Goal: Information Seeking & Learning: Learn about a topic

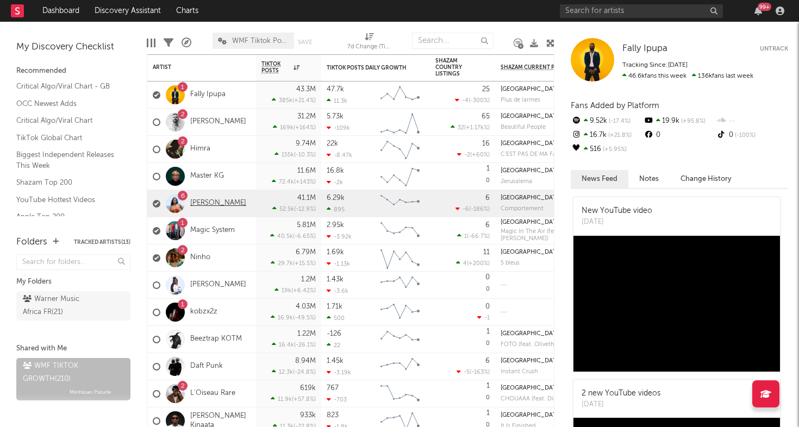
click at [201, 206] on link "[PERSON_NAME]" at bounding box center [218, 203] width 56 height 9
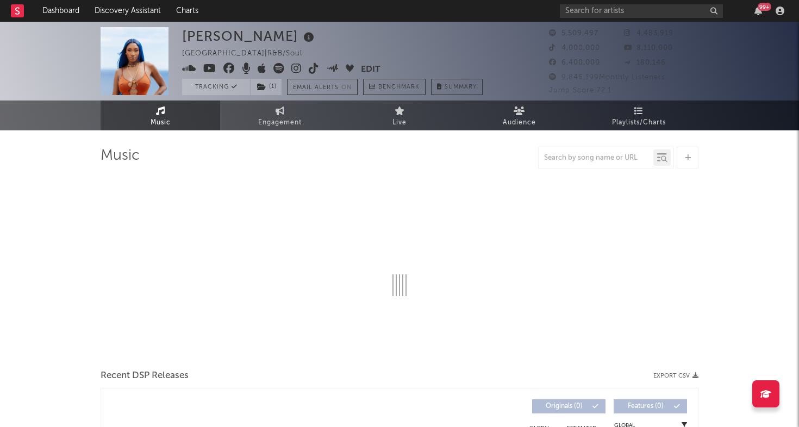
select select "6m"
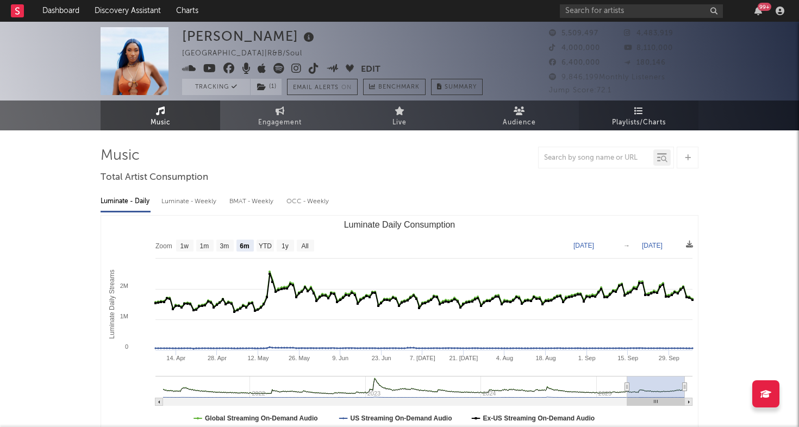
click at [630, 112] on link "Playlists/Charts" at bounding box center [639, 116] width 120 height 30
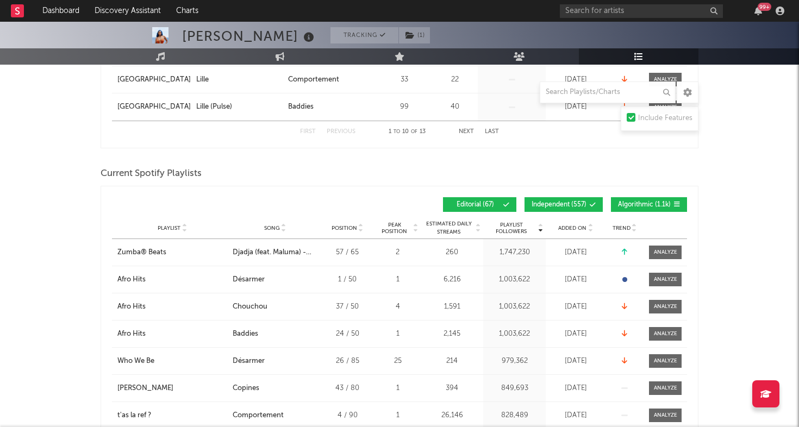
scroll to position [455, 0]
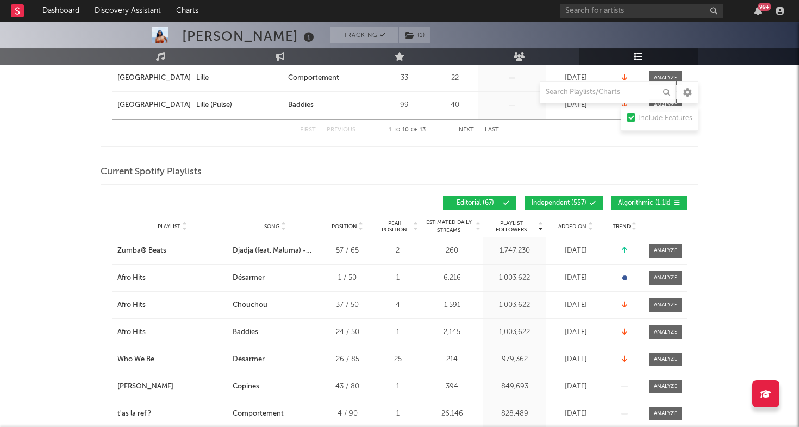
click at [571, 227] on span "Added On" at bounding box center [572, 226] width 28 height 7
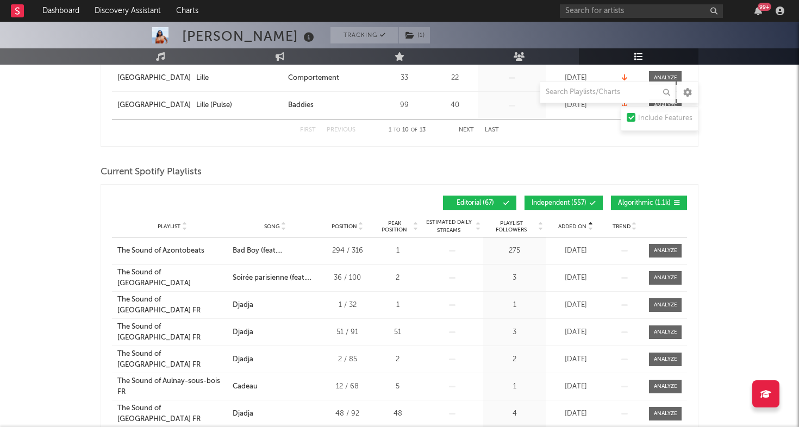
click at [571, 227] on span "Added On" at bounding box center [572, 226] width 28 height 7
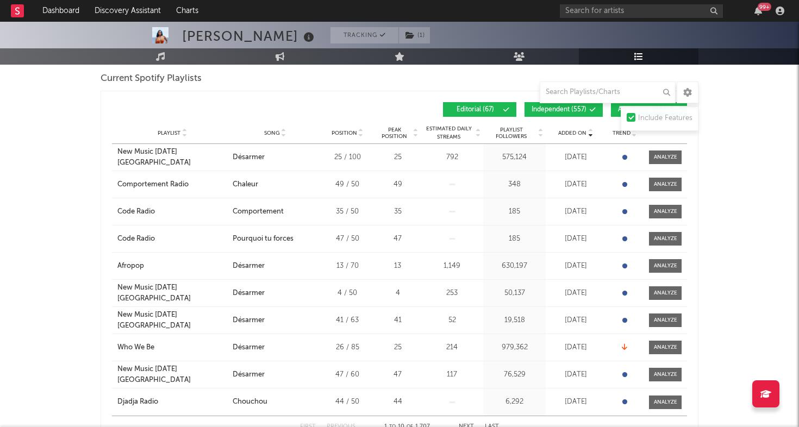
scroll to position [549, 0]
click at [642, 94] on input "text" at bounding box center [608, 93] width 136 height 22
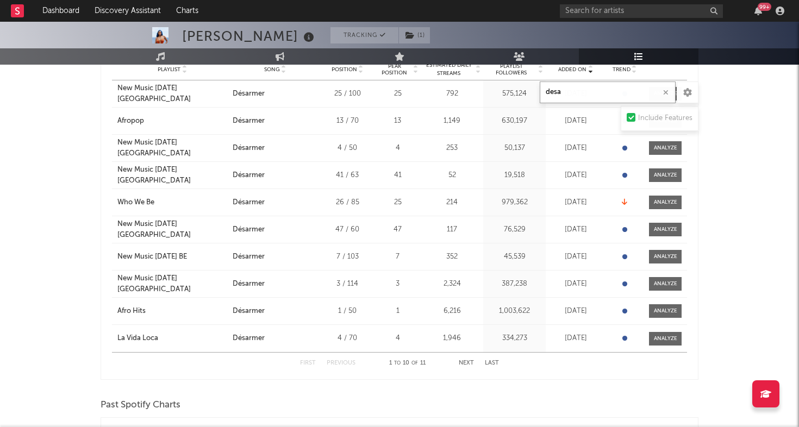
scroll to position [375, 0]
click at [467, 362] on button "Next" at bounding box center [466, 363] width 15 height 6
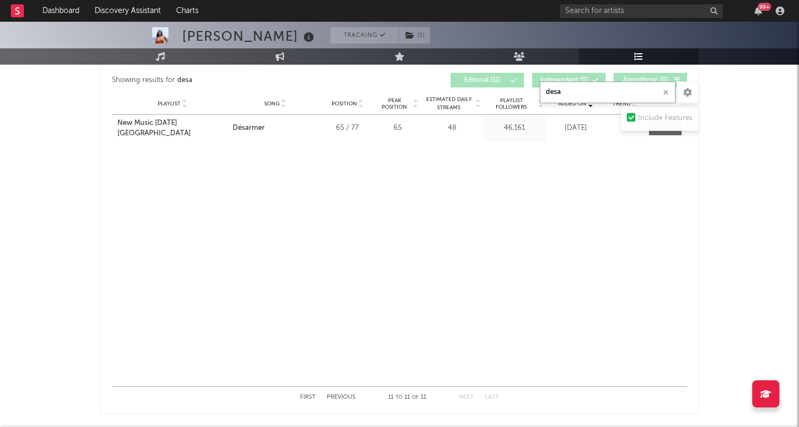
scroll to position [340, 0]
click at [342, 398] on button "Previous" at bounding box center [341, 399] width 29 height 6
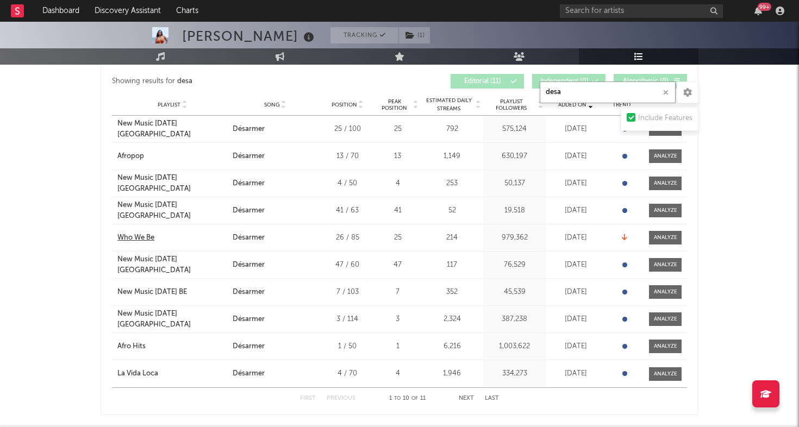
type input "desa"
click at [150, 236] on div "Who We Be" at bounding box center [135, 238] width 37 height 11
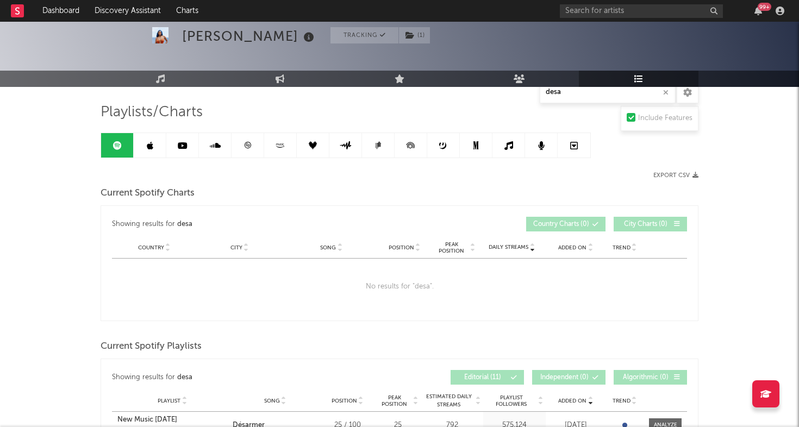
scroll to position [0, 0]
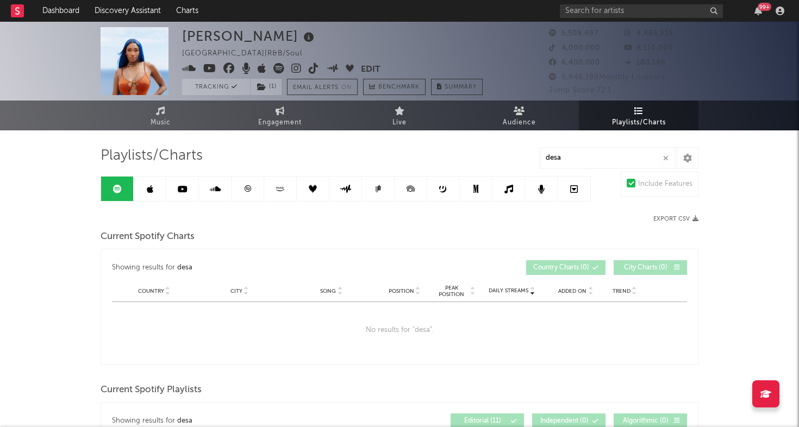
click at [281, 192] on icon at bounding box center [280, 189] width 12 height 8
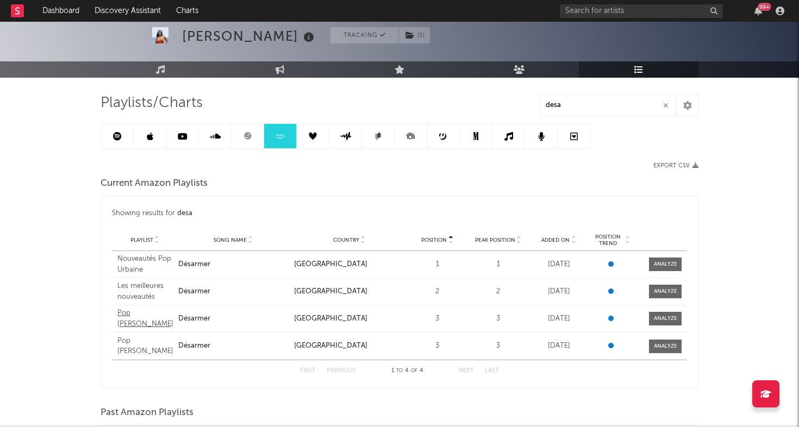
scroll to position [67, 0]
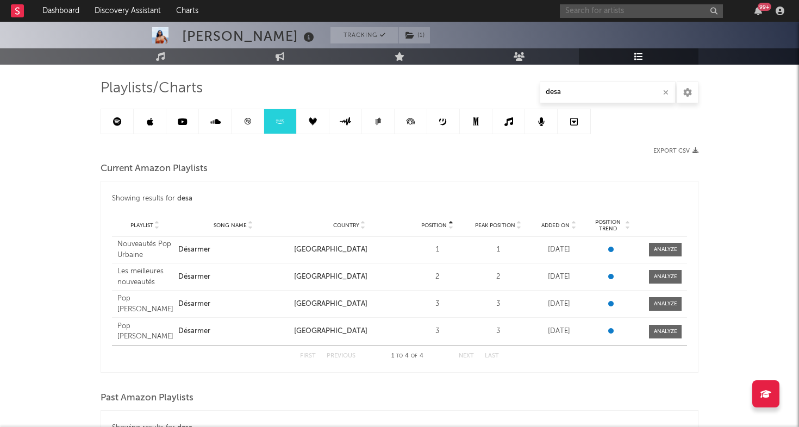
click at [666, 8] on input "text" at bounding box center [641, 11] width 163 height 14
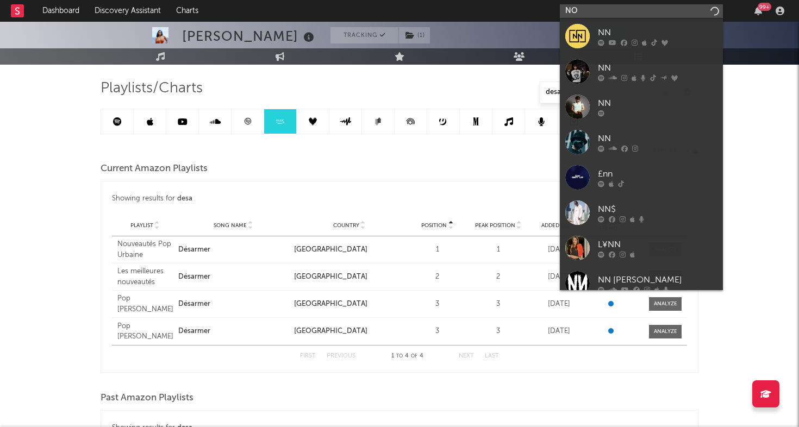
type input "N"
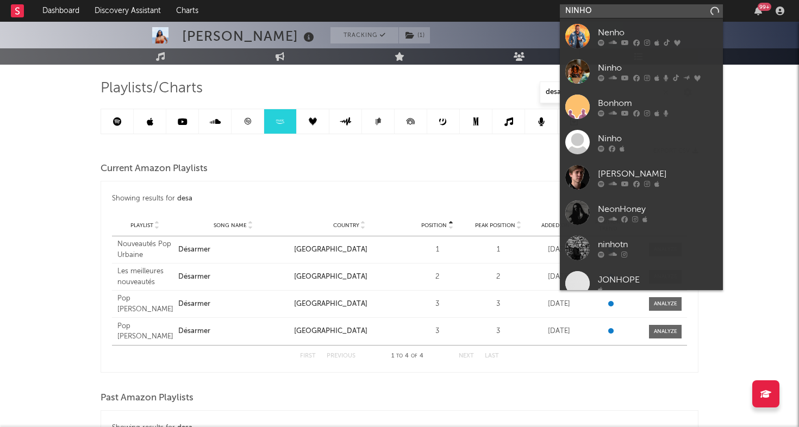
click at [599, 12] on input "NINHO" at bounding box center [641, 11] width 163 height 14
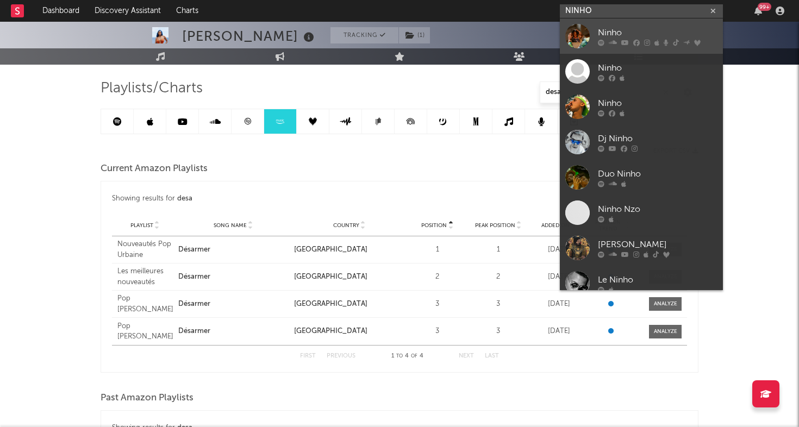
type input "NINHO"
click at [579, 32] on div at bounding box center [577, 36] width 24 height 24
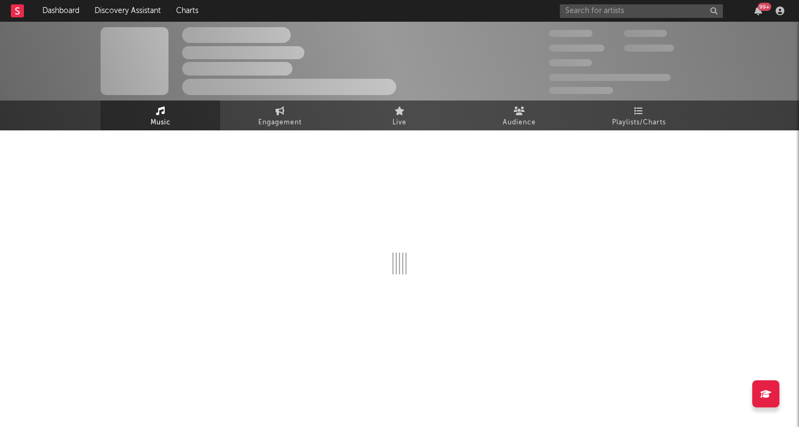
select select "6m"
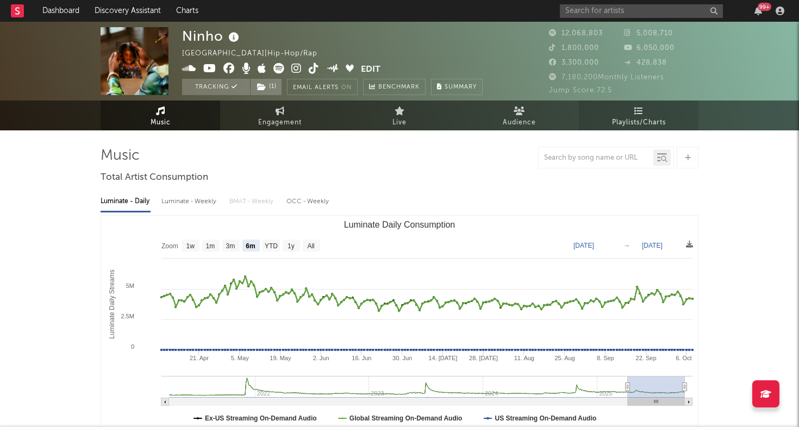
click at [652, 109] on link "Playlists/Charts" at bounding box center [639, 116] width 120 height 30
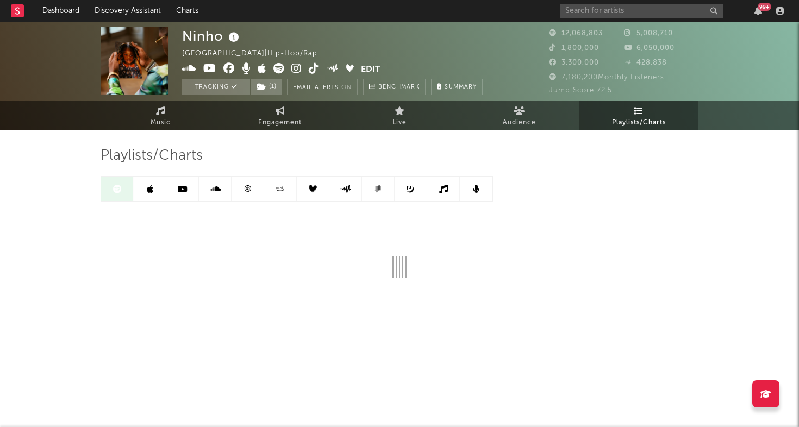
click at [149, 193] on icon at bounding box center [150, 189] width 7 height 9
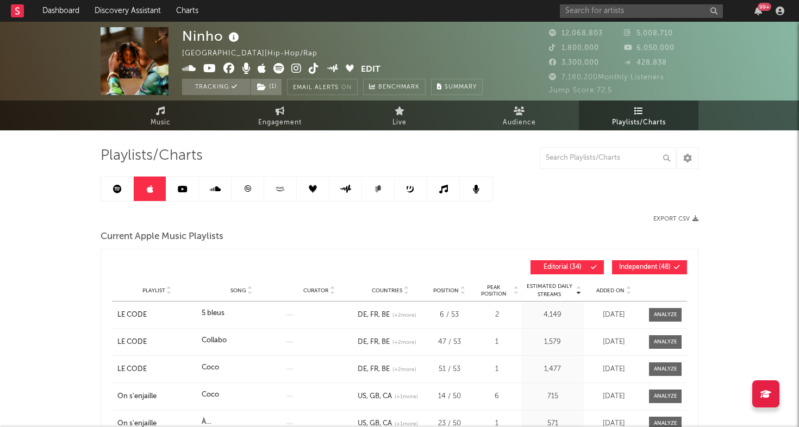
click at [122, 190] on link at bounding box center [117, 189] width 33 height 24
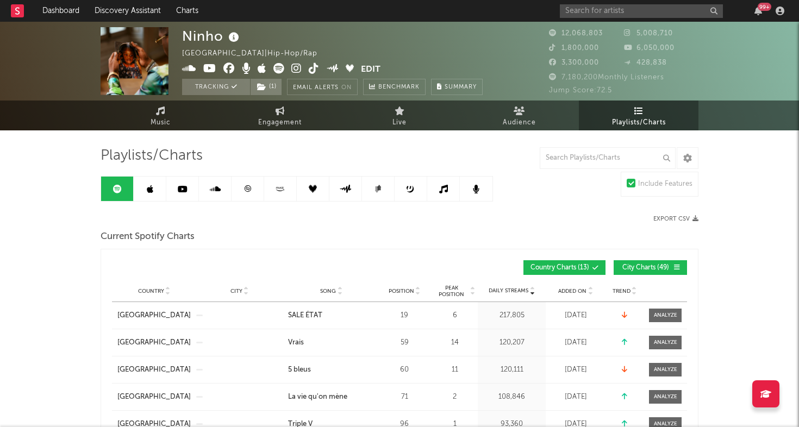
click at [118, 189] on icon at bounding box center [117, 189] width 9 height 9
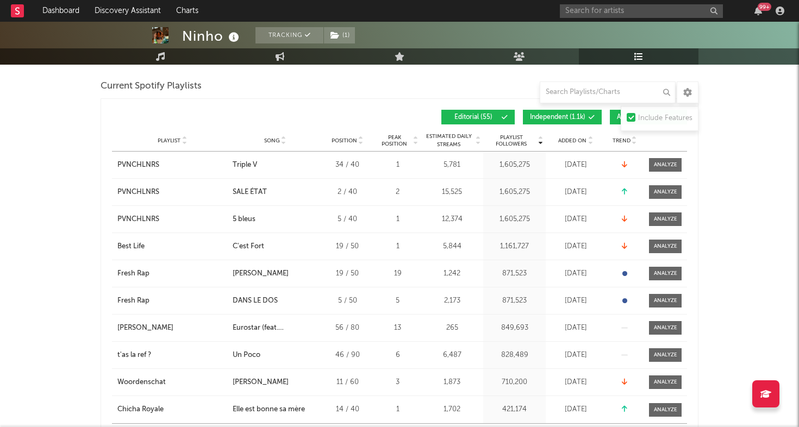
scroll to position [730, 0]
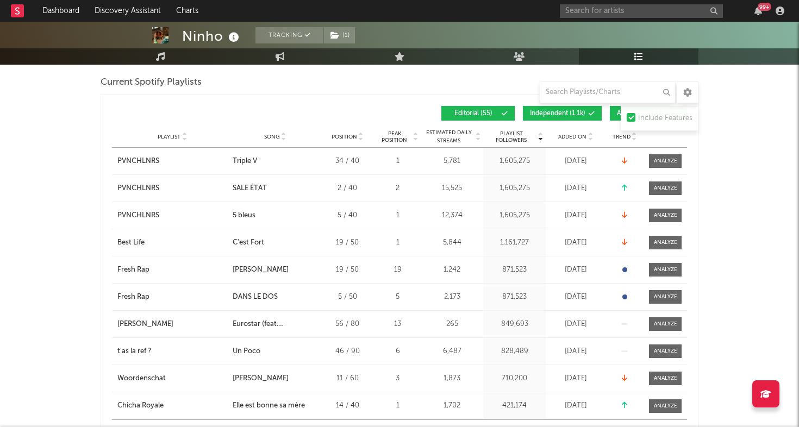
click at [573, 131] on div "Playlist City Song Position Peak Position Estimated Daily Streams Playlist Foll…" at bounding box center [399, 137] width 575 height 22
click at [569, 134] on span "Added On" at bounding box center [572, 137] width 28 height 7
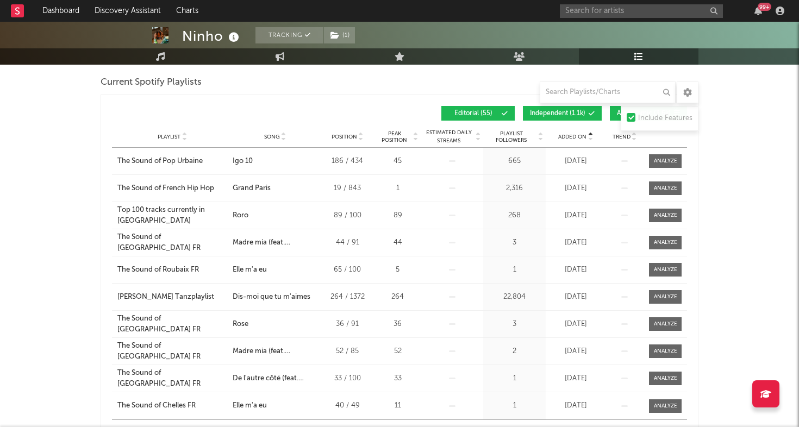
click at [569, 134] on span "Added On" at bounding box center [572, 137] width 28 height 7
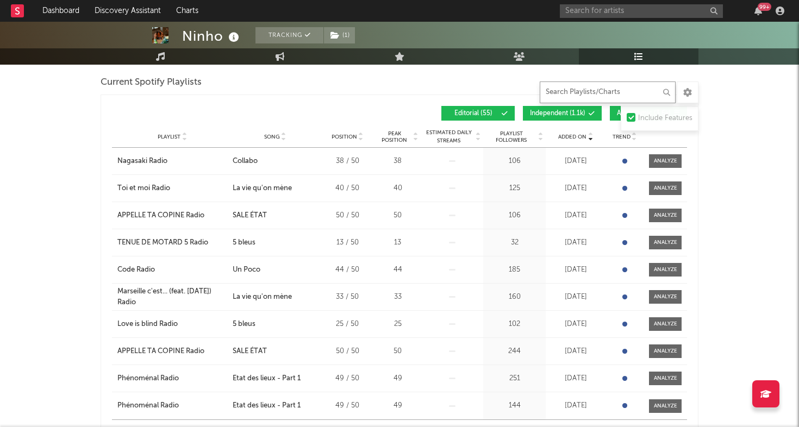
click at [604, 95] on input "text" at bounding box center [608, 93] width 136 height 22
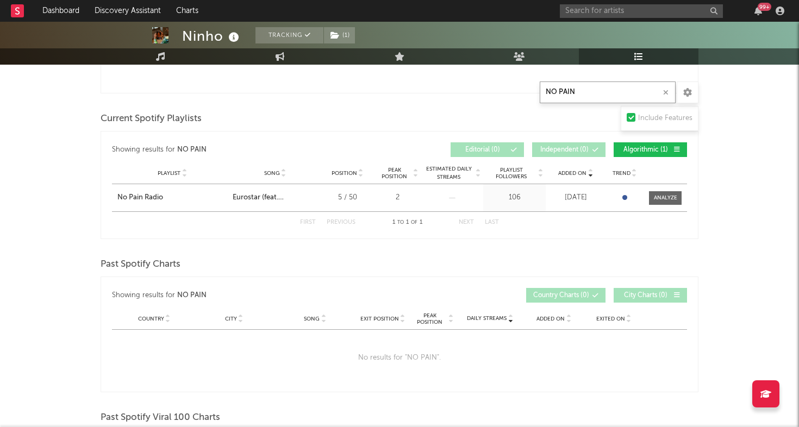
scroll to position [418, 0]
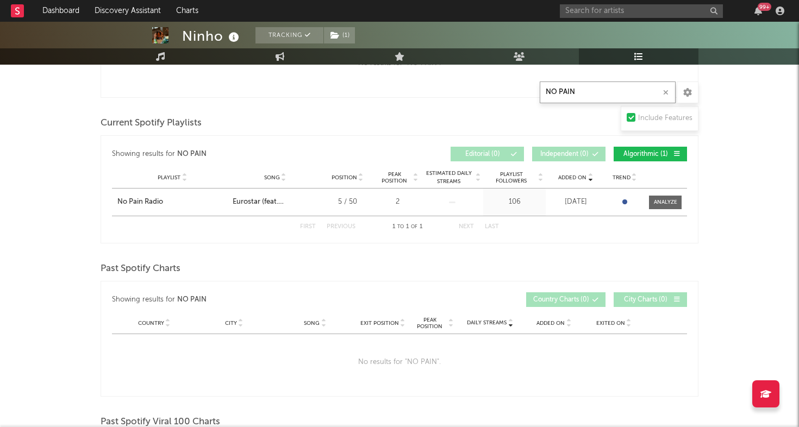
click at [563, 87] on input "NO PAIN" at bounding box center [608, 93] width 136 height 22
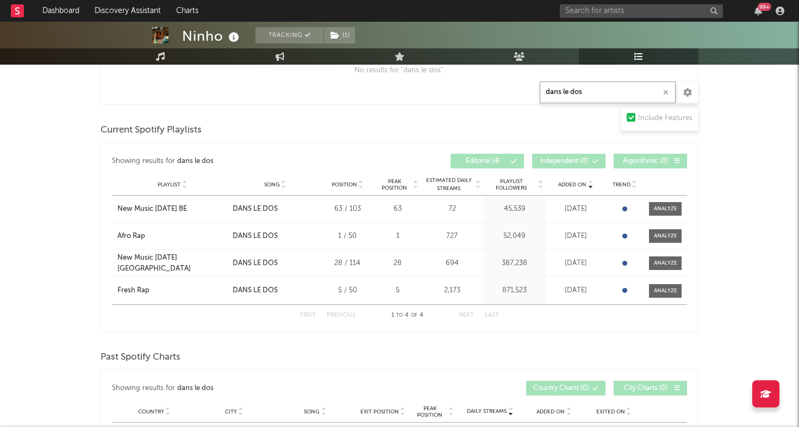
scroll to position [419, 0]
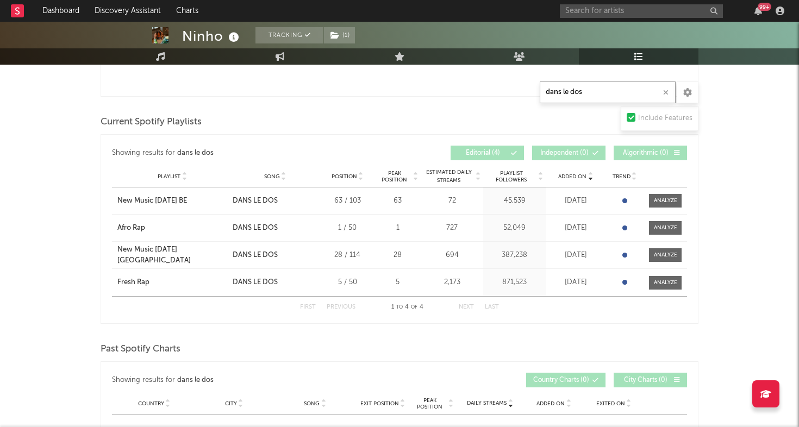
type input "dans le dos"
